Goal: Task Accomplishment & Management: Use online tool/utility

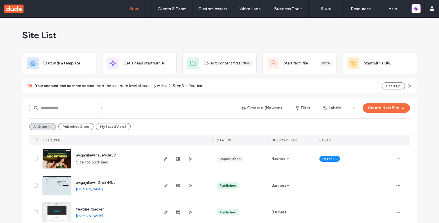
scroll to position [24, 0]
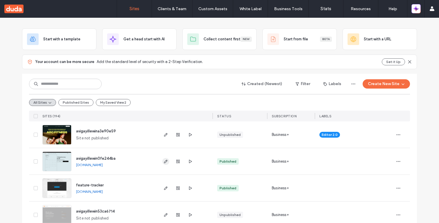
click at [163, 161] on icon "button" at bounding box center [165, 161] width 5 height 5
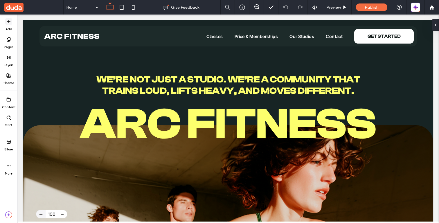
click at [6, 20] on span at bounding box center [8, 21] width 7 height 7
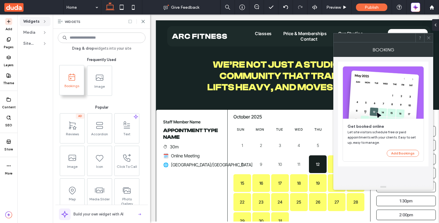
click at [130, 21] on icon at bounding box center [130, 21] width 5 height 5
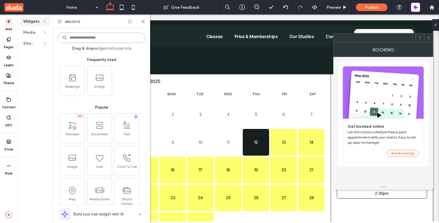
click at [104, 39] on input at bounding box center [102, 38] width 88 height 10
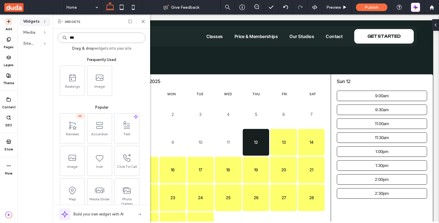
type input "****"
click at [142, 21] on icon at bounding box center [143, 21] width 5 height 5
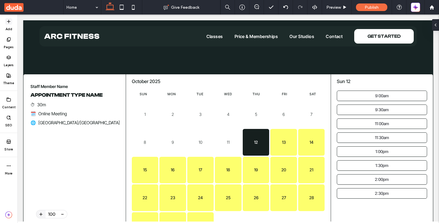
click at [9, 24] on span at bounding box center [8, 21] width 7 height 7
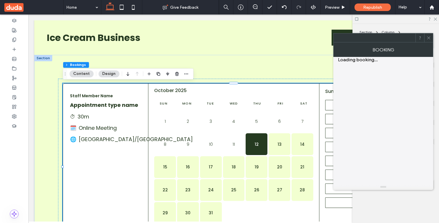
click at [428, 39] on icon at bounding box center [428, 38] width 4 height 4
